Goal: Task Accomplishment & Management: Complete application form

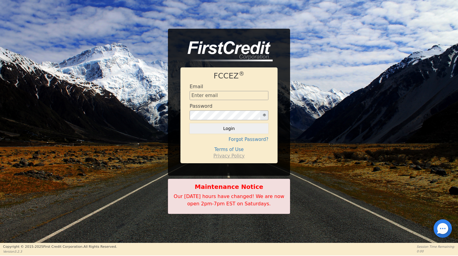
type input "[EMAIL_ADDRESS][DOMAIN_NAME]"
click at [227, 126] on button "Login" at bounding box center [229, 128] width 79 height 10
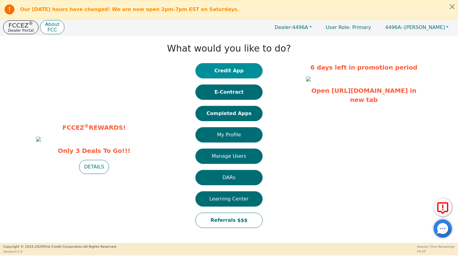
click at [234, 69] on button "Credit App" at bounding box center [228, 70] width 67 height 15
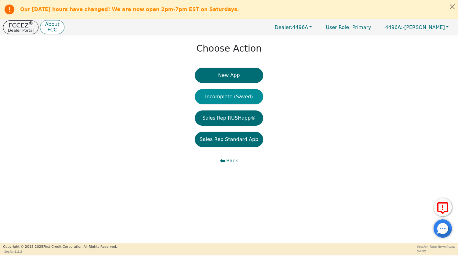
click at [233, 94] on button "Incomplete (Saved)" at bounding box center [229, 96] width 68 height 15
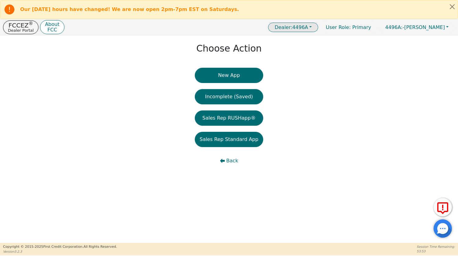
click at [308, 26] on span "Dealer: 4496A" at bounding box center [291, 27] width 34 height 6
click at [17, 28] on p "Dealer Portal" at bounding box center [21, 30] width 26 height 4
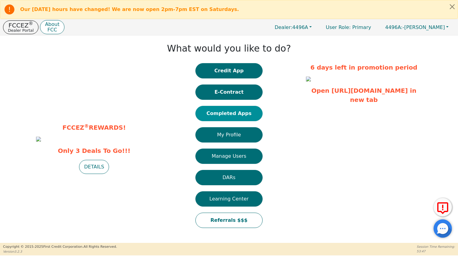
click at [226, 113] on button "Completed Apps" at bounding box center [228, 113] width 67 height 15
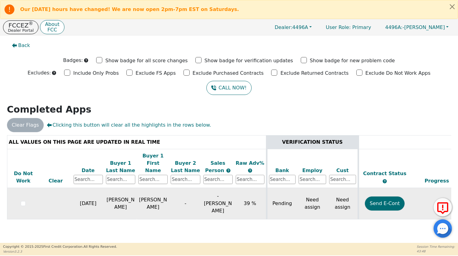
click at [97, 191] on td "[DATE]" at bounding box center [88, 203] width 32 height 31
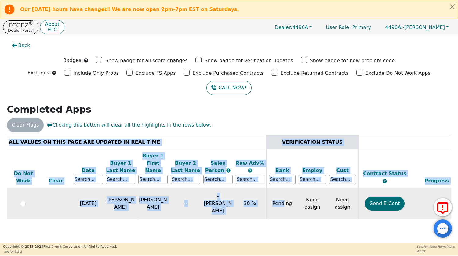
drag, startPoint x: 209, startPoint y: 217, endPoint x: 284, endPoint y: 203, distance: 76.2
click at [284, 203] on div "ALL VALUES ON THIS PAGE ARE UPDATED IN REAL TIME VERIFICATION STATUS Do Not Wor…" at bounding box center [229, 183] width 449 height 96
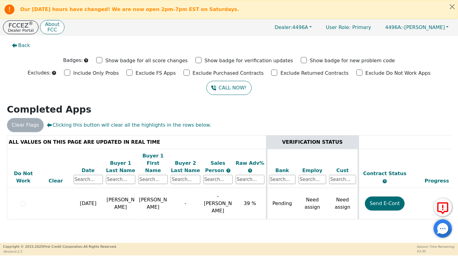
click at [310, 118] on div "Clear Flags Clicking this button will clear all the highlights in the rows belo…" at bounding box center [229, 125] width 449 height 14
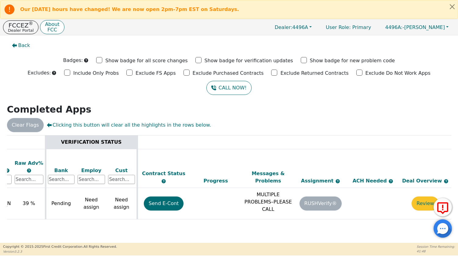
scroll to position [0, 222]
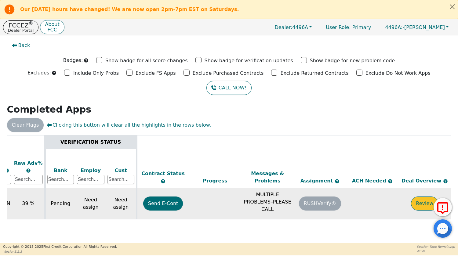
click at [422, 197] on button "Review" at bounding box center [424, 204] width 27 height 14
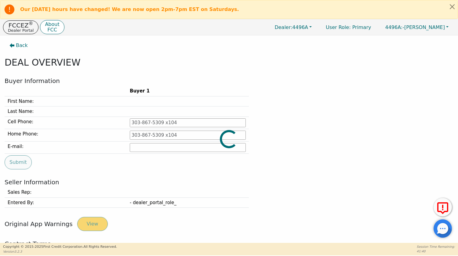
type input "[PHONE_NUMBER]"
type input "[PERSON_NAME][EMAIL_ADDRESS][DOMAIN_NAME]"
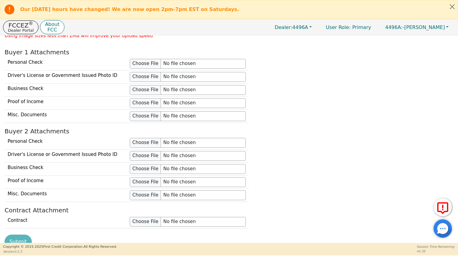
scroll to position [487, 0]
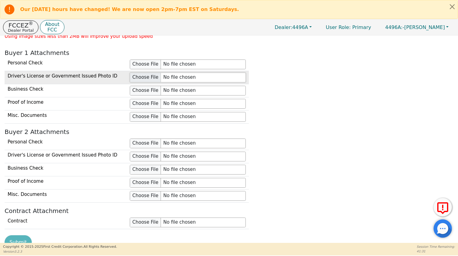
click at [143, 76] on input "file" at bounding box center [188, 78] width 116 height 10
click at [140, 76] on input "file" at bounding box center [188, 78] width 116 height 10
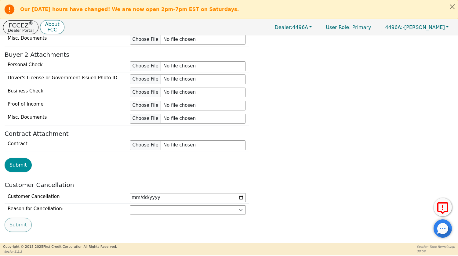
scroll to position [608, 0]
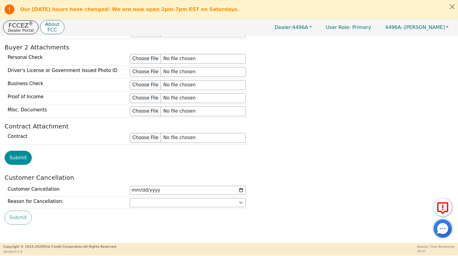
click at [17, 159] on button "Submit" at bounding box center [18, 158] width 27 height 14
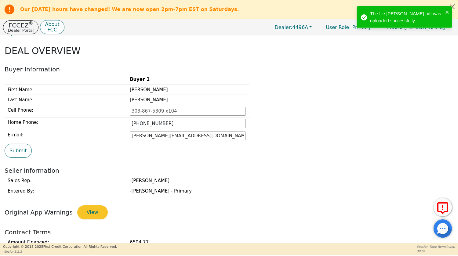
scroll to position [0, 0]
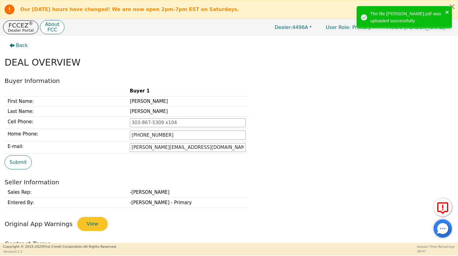
click at [447, 10] on icon "close" at bounding box center [447, 12] width 4 height 5
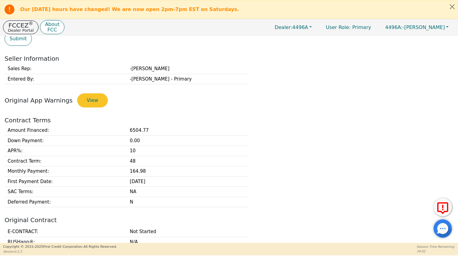
scroll to position [185, 0]
